Goal: Find specific page/section: Find specific page/section

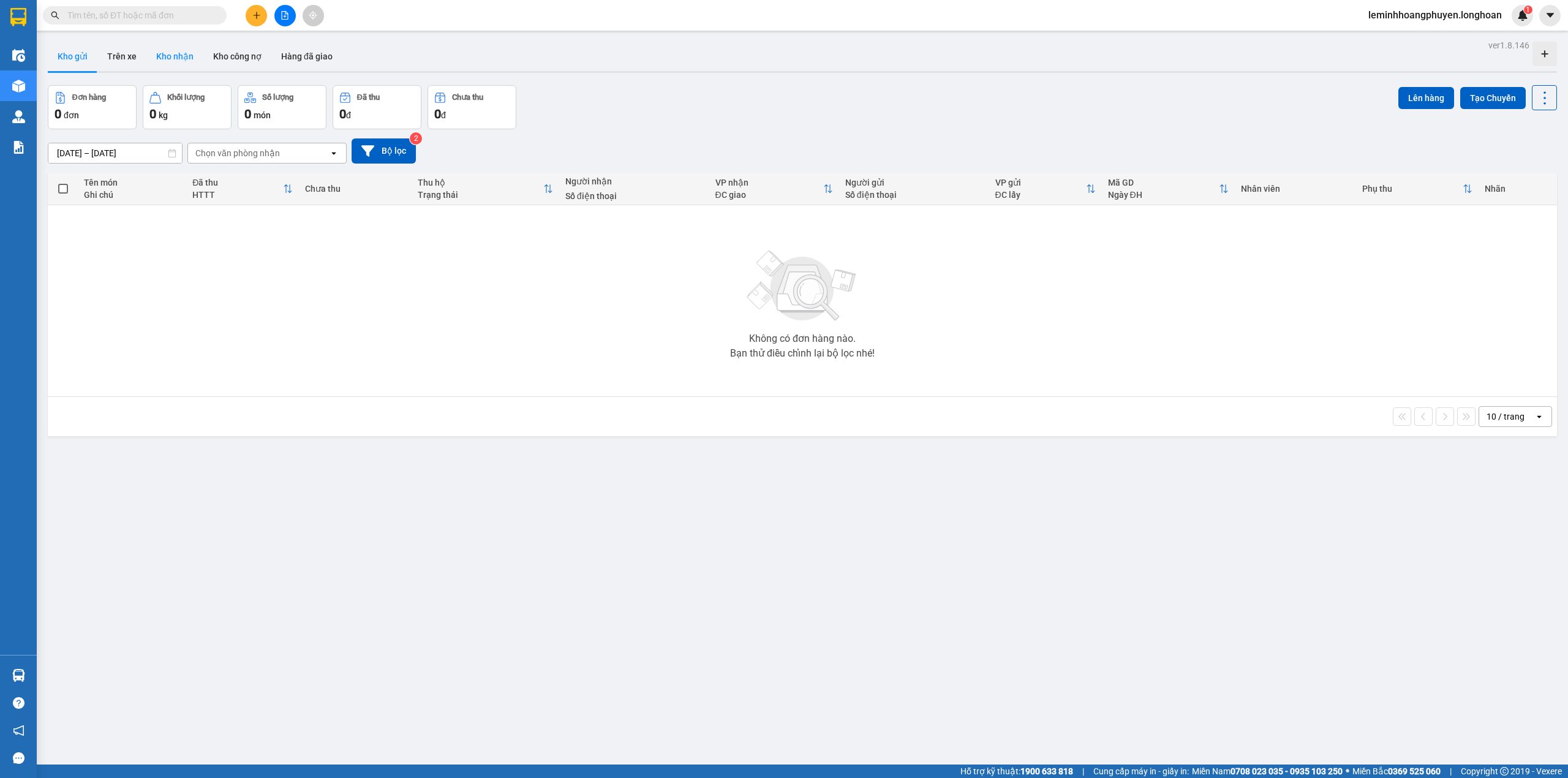
click at [190, 47] on button "Kho nhận" at bounding box center [175, 56] width 57 height 29
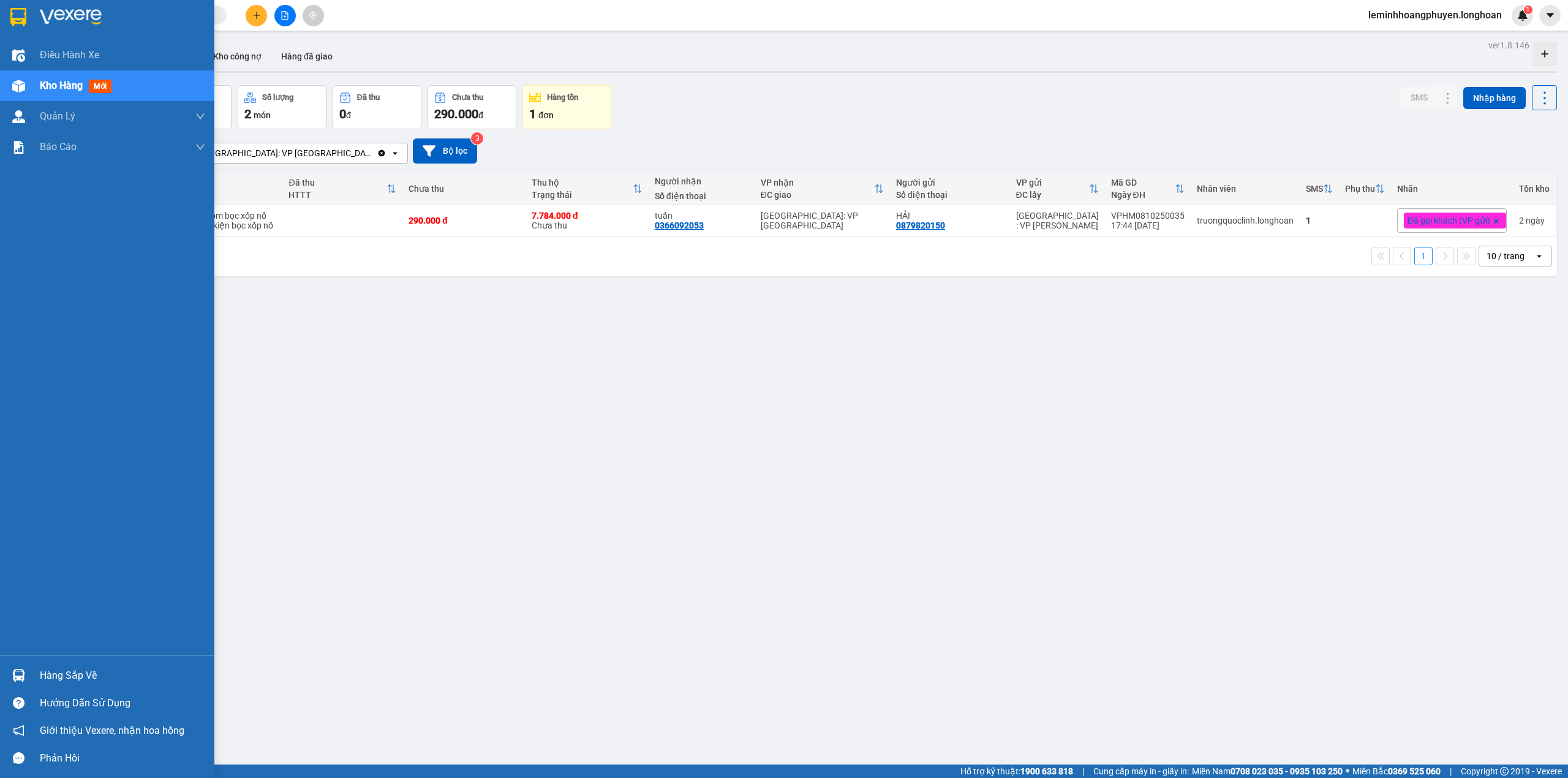
click at [8, 687] on div "Hàng sắp về" at bounding box center [107, 675] width 214 height 28
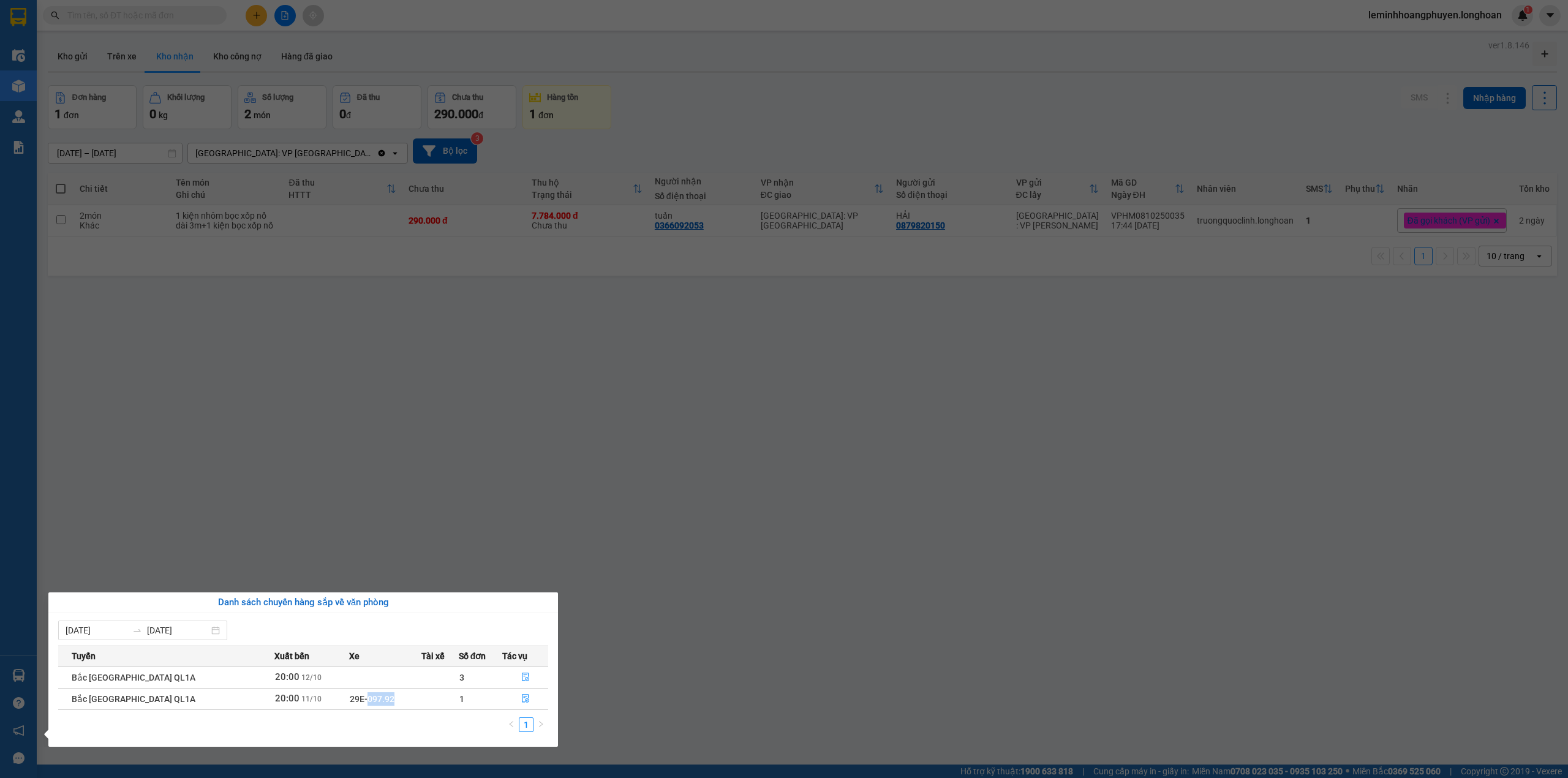
drag, startPoint x: 365, startPoint y: 699, endPoint x: 336, endPoint y: 706, distance: 29.8
click at [349, 706] on td "29E-097.92" at bounding box center [385, 698] width 72 height 21
copy span "097.92"
click at [522, 696] on icon "file-done" at bounding box center [526, 698] width 8 height 8
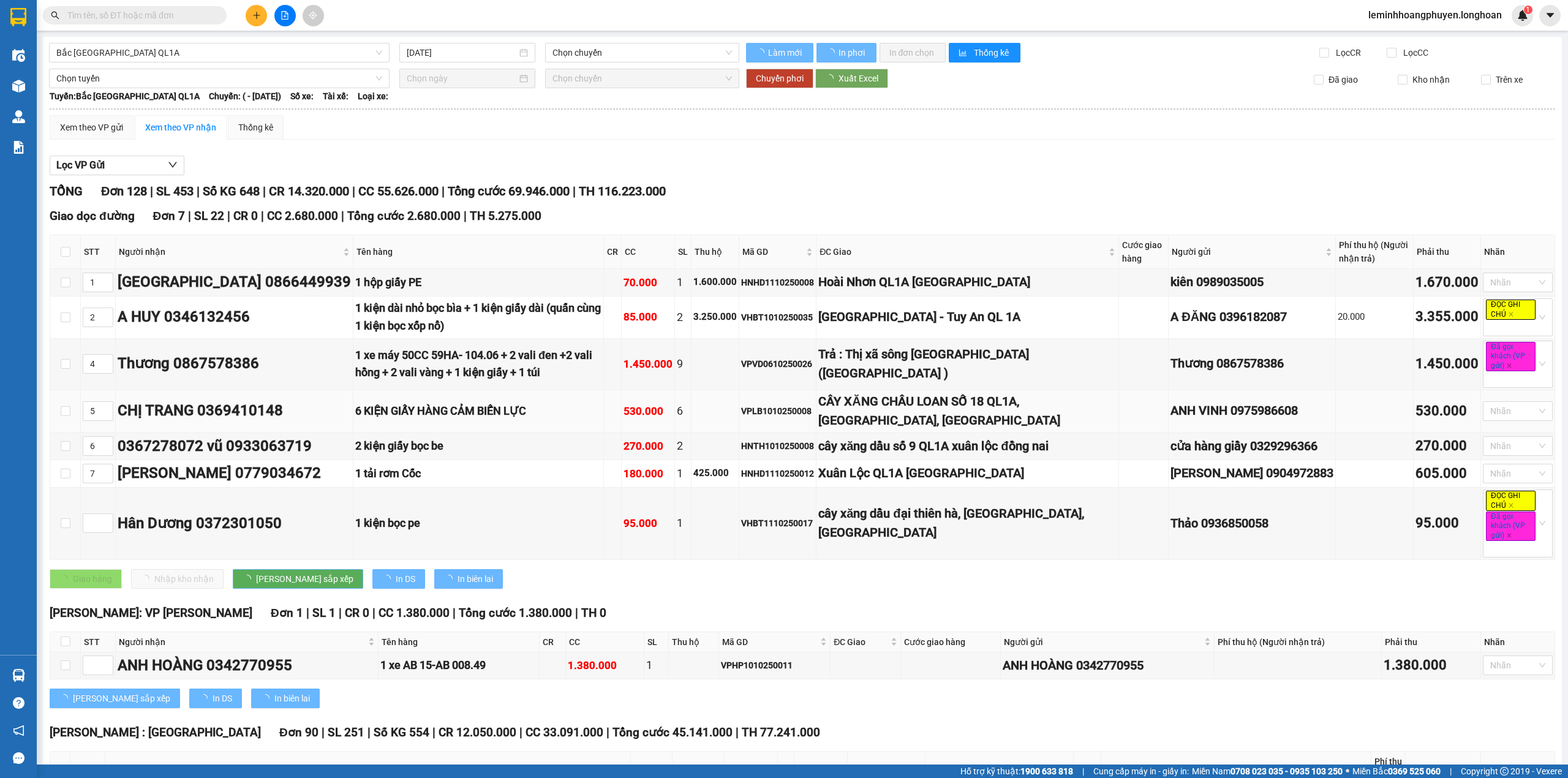
type input "11/10/2025"
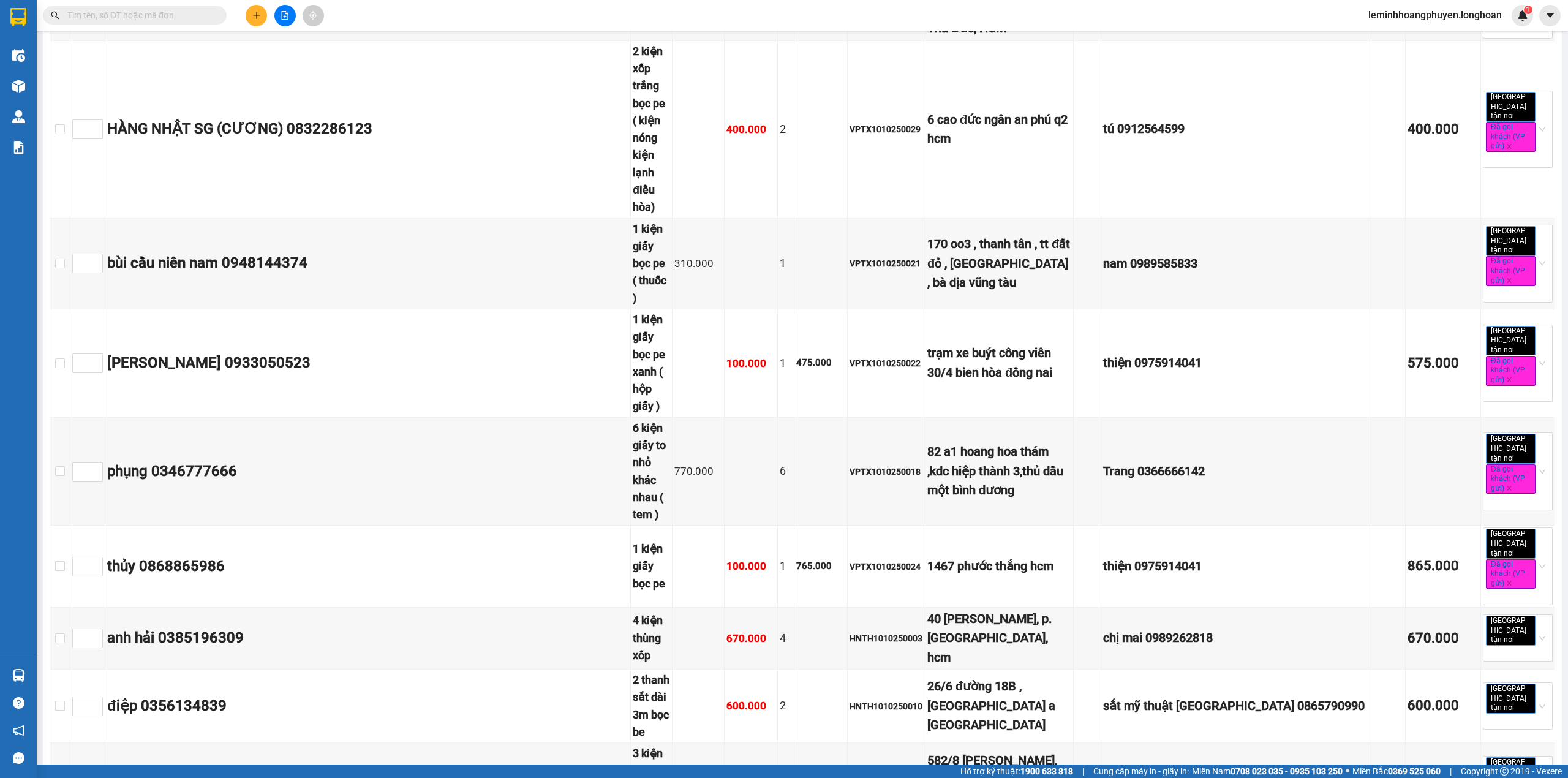
scroll to position [5878, 0]
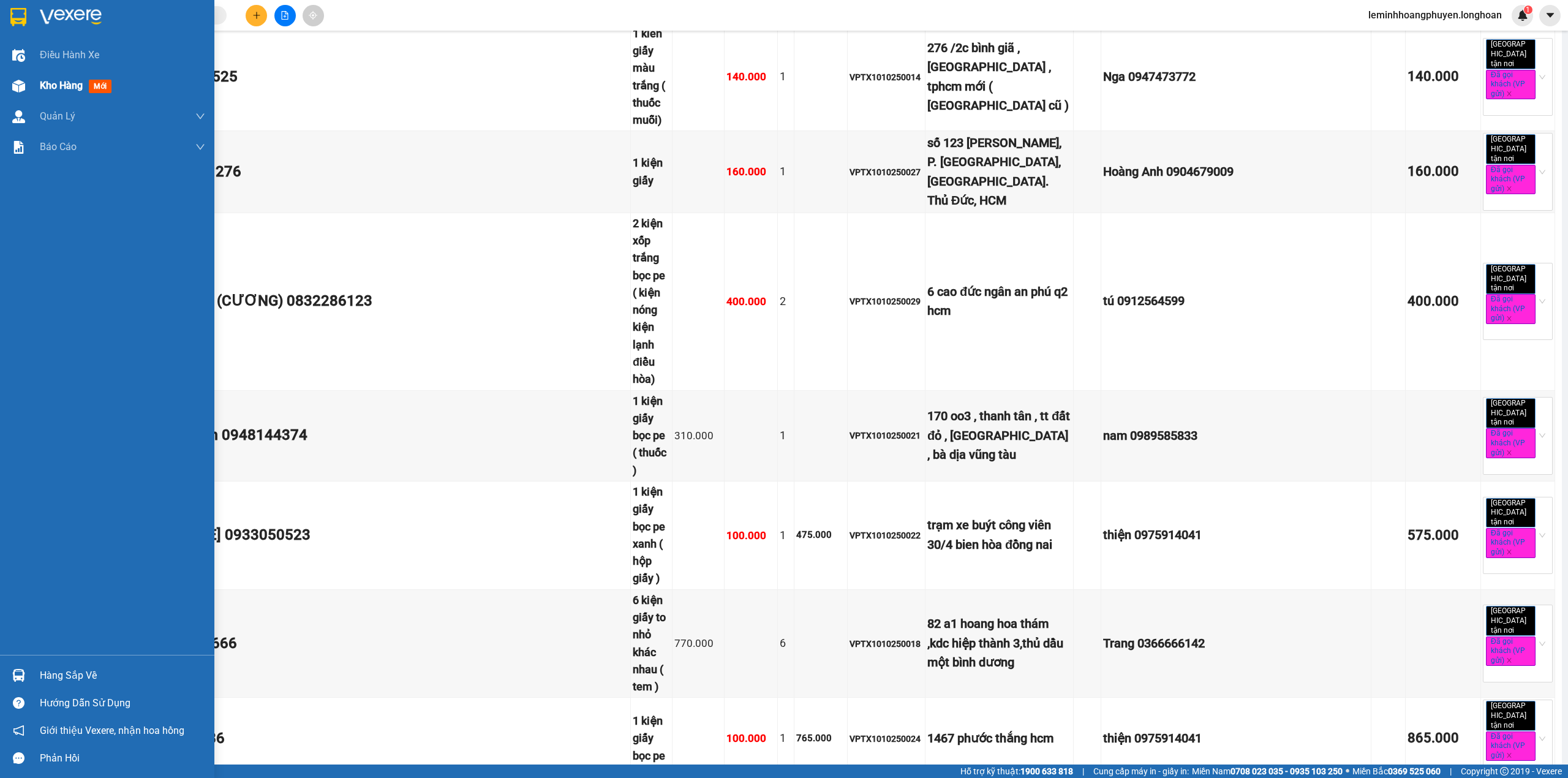
click at [31, 72] on div "Kho hàng mới" at bounding box center [107, 85] width 214 height 31
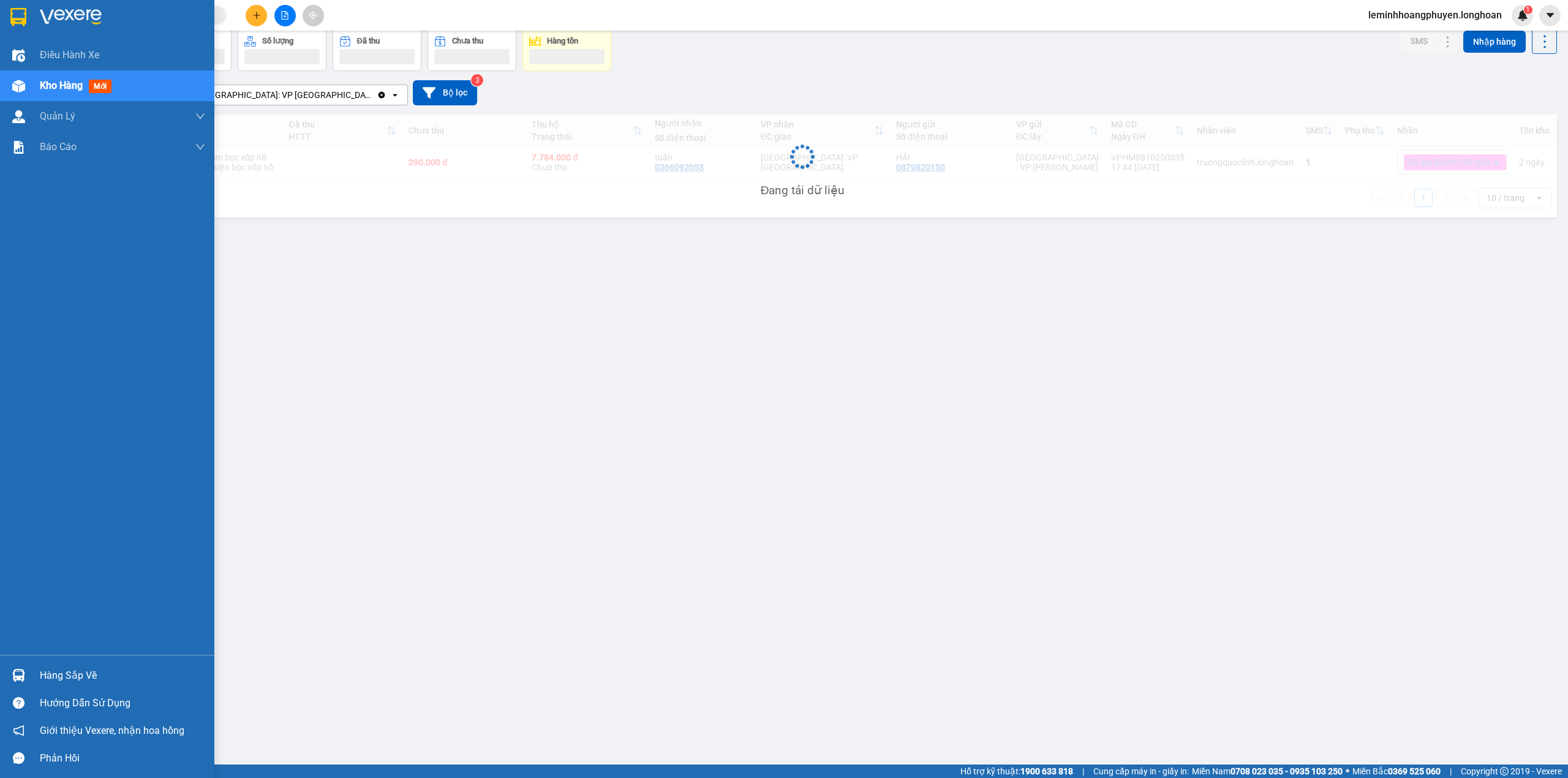
scroll to position [57, 0]
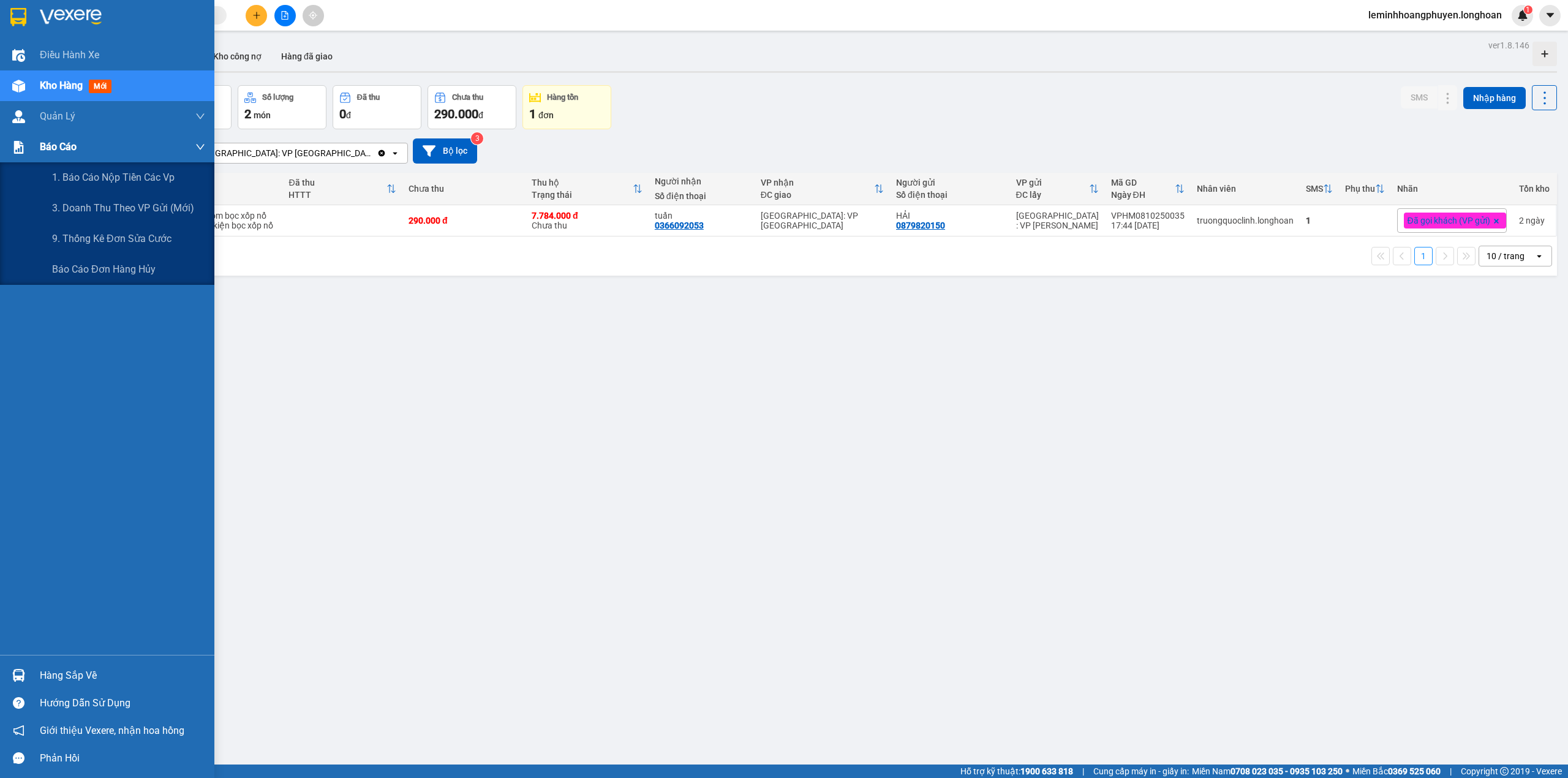
scroll to position [57, 0]
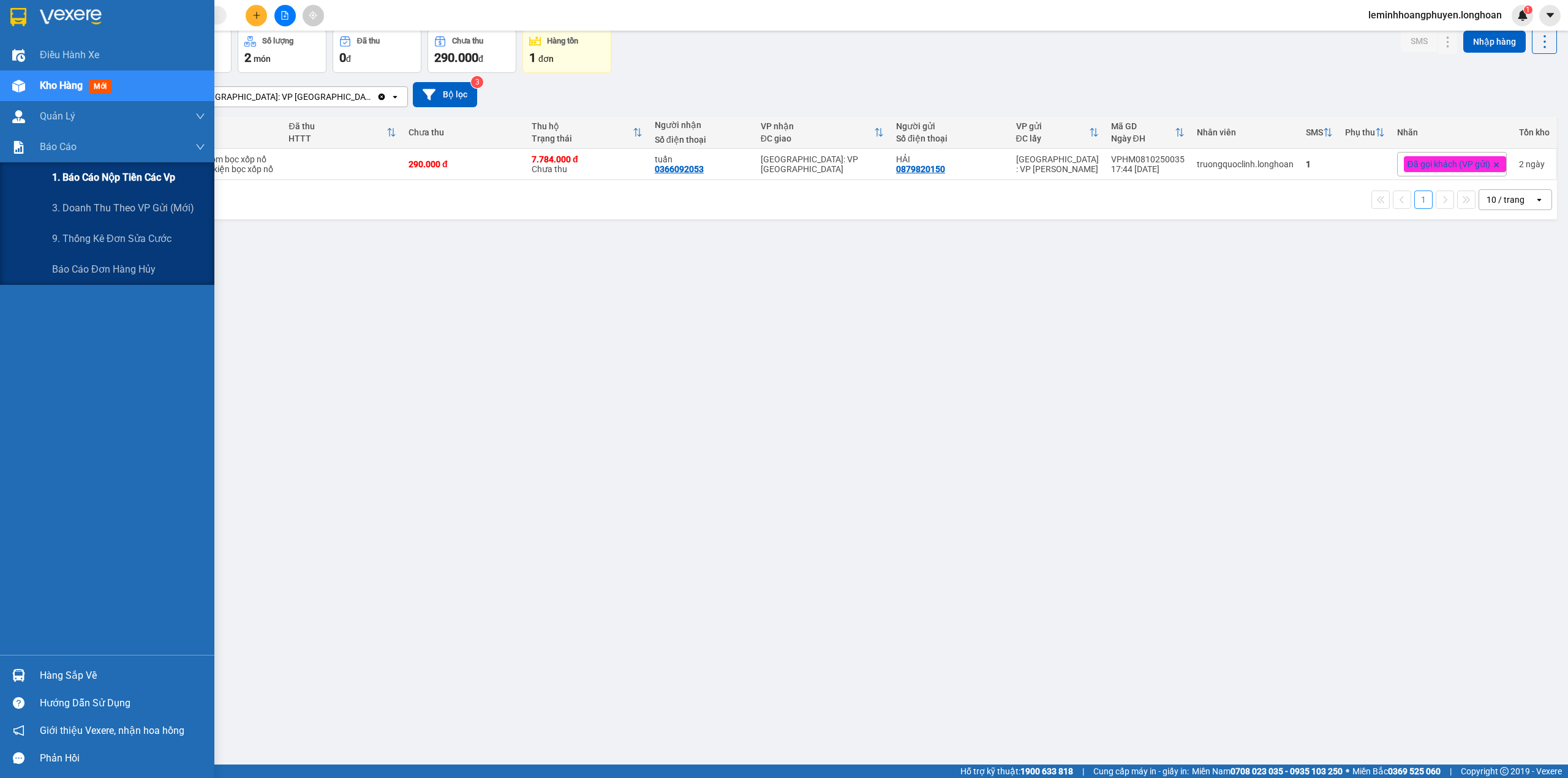
click at [103, 174] on span "1. Báo cáo nộp tiền các vp" at bounding box center [113, 177] width 123 height 15
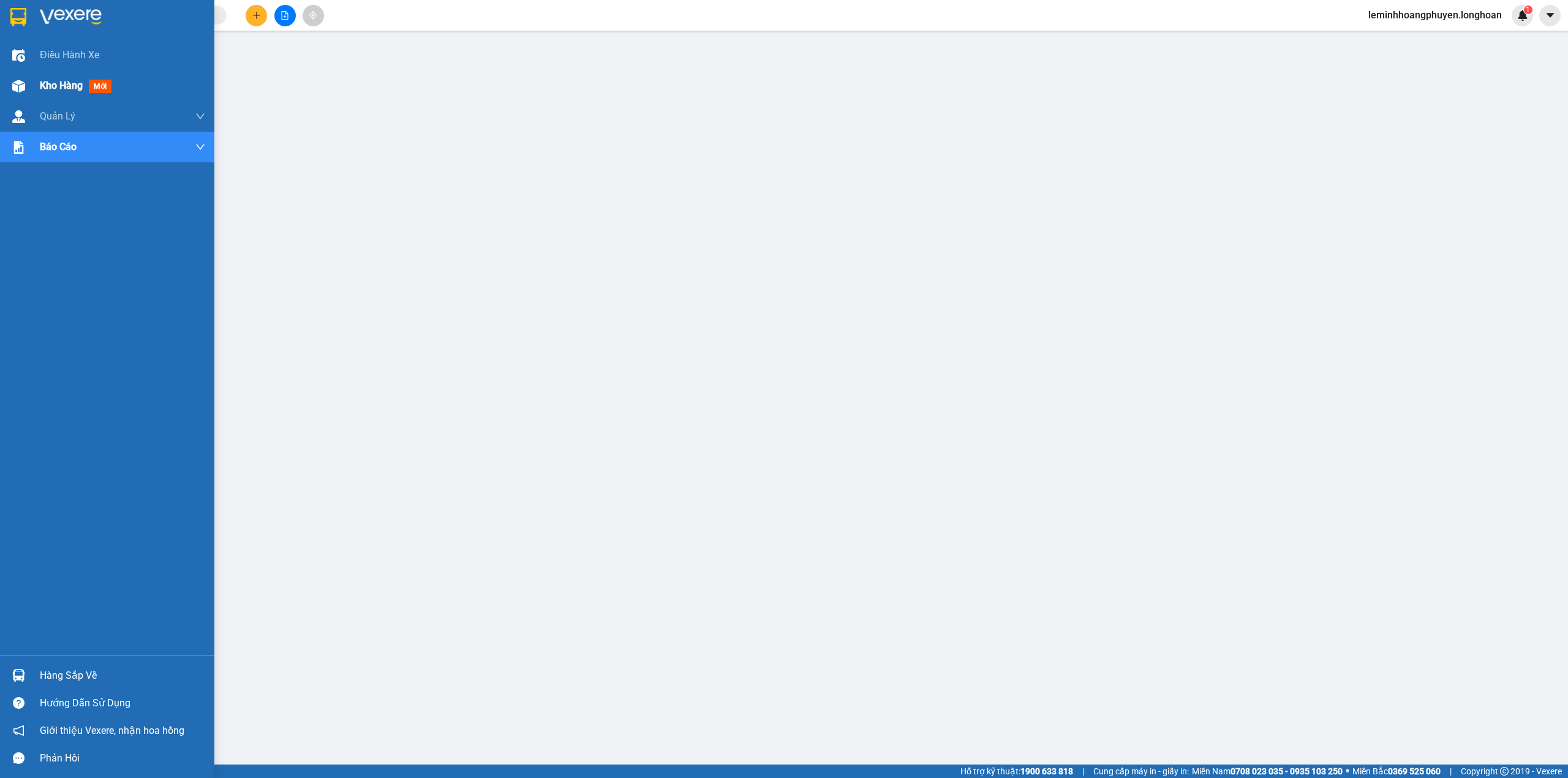
click at [17, 81] on img at bounding box center [18, 86] width 13 height 13
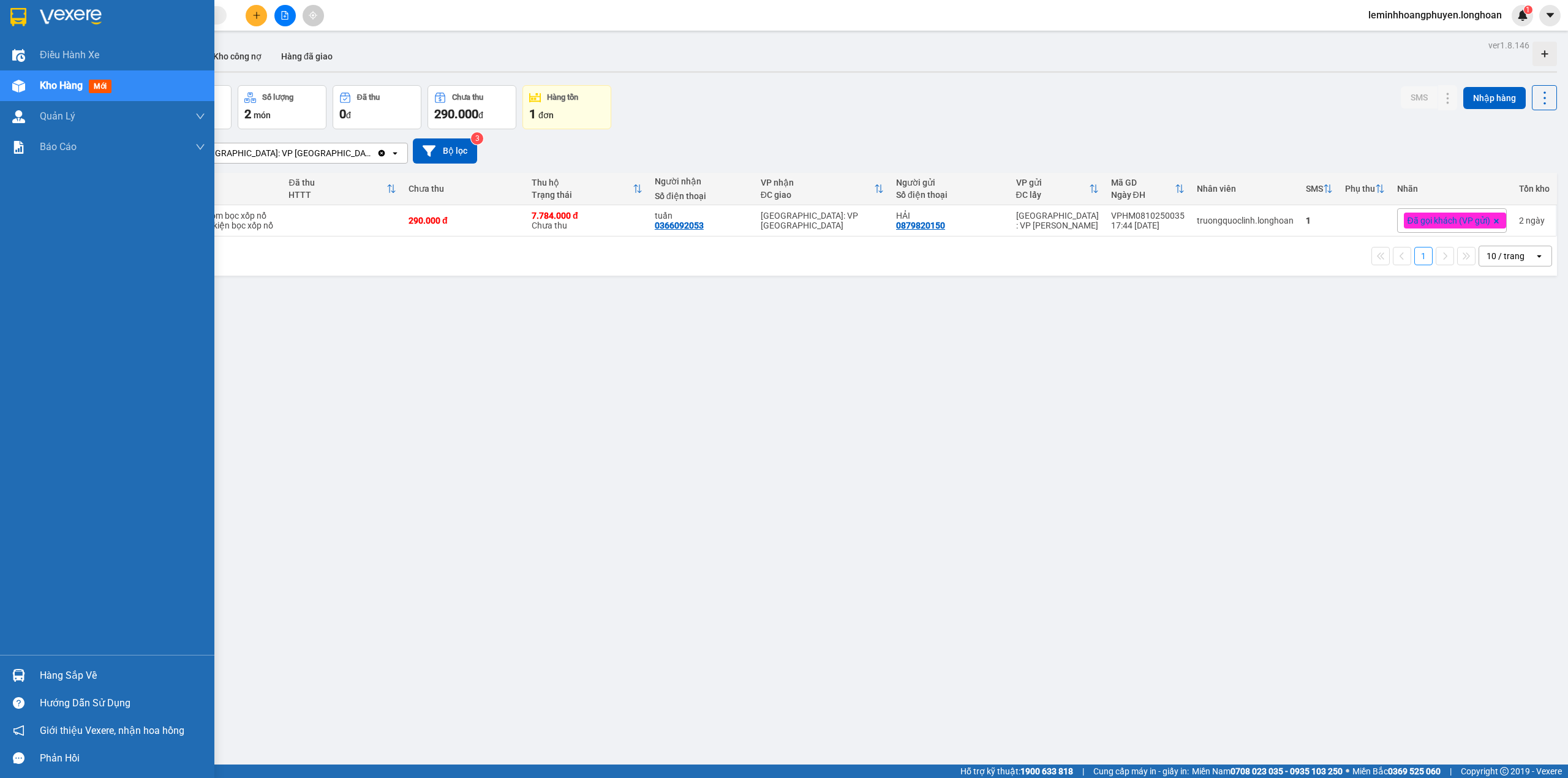
click at [23, 675] on img at bounding box center [18, 675] width 13 height 13
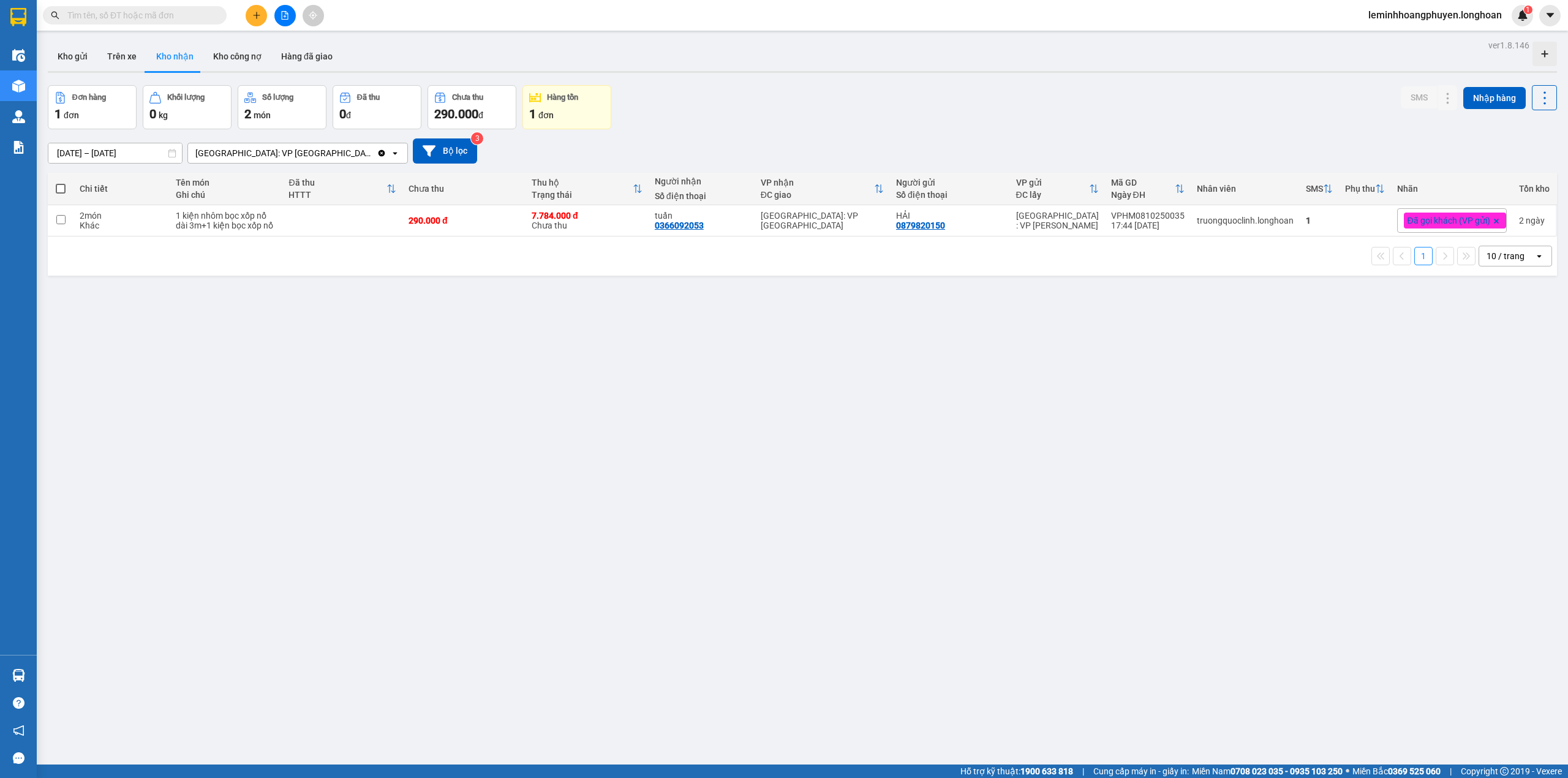
click at [704, 567] on section "Kết quả tìm kiếm ( 0 ) Bộ lọc No Data leminhhoangphuyen.longhoan 1 Điều hành xe…" at bounding box center [784, 389] width 1568 height 778
